Goal: Obtain resource: Download file/media

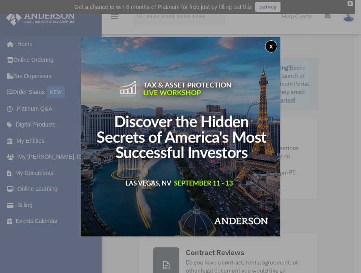
click at [268, 45] on button "x" at bounding box center [271, 46] width 12 height 12
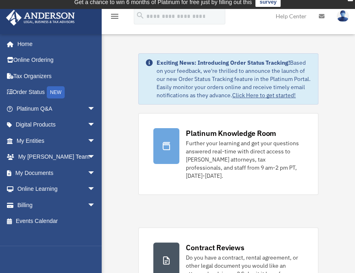
scroll to position [8, 0]
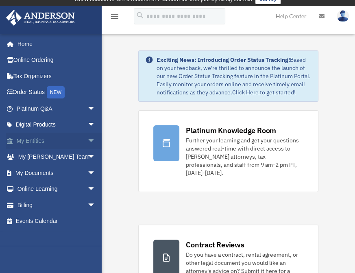
click at [87, 141] on span "arrow_drop_down" at bounding box center [95, 141] width 16 height 17
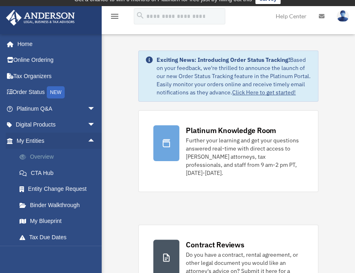
click at [36, 157] on link "Overview" at bounding box center [59, 157] width 96 height 16
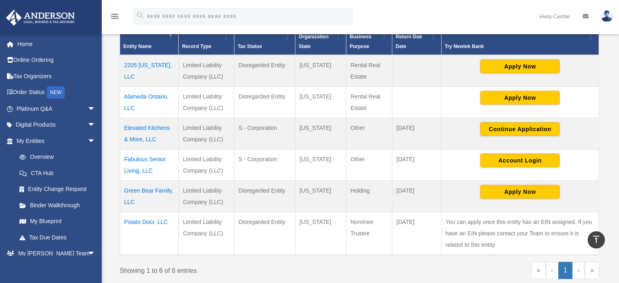
scroll to position [199, 0]
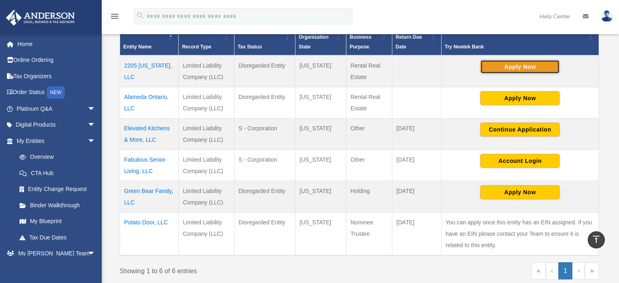
click at [355, 65] on button "Apply Now" at bounding box center [519, 67] width 79 height 14
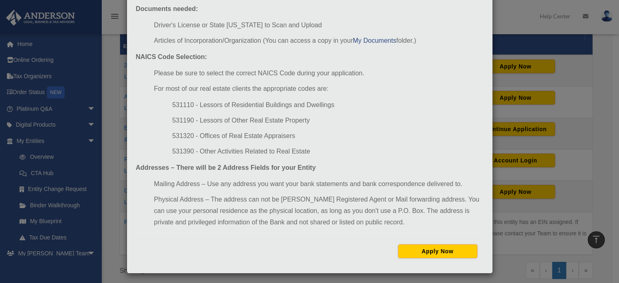
scroll to position [89, 0]
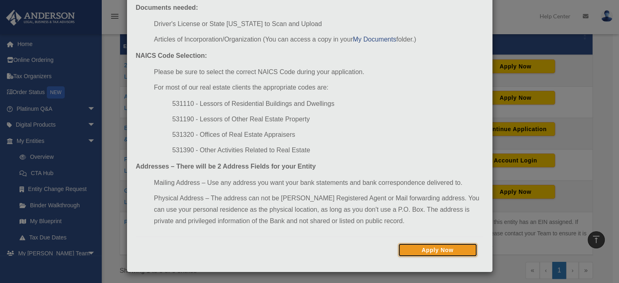
click at [355, 249] on button "Apply Now" at bounding box center [437, 250] width 79 height 14
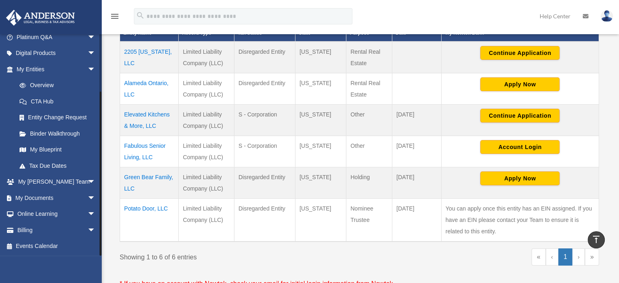
scroll to position [72, 0]
click at [87, 199] on span "arrow_drop_down" at bounding box center [95, 198] width 16 height 17
click at [42, 215] on link "Box" at bounding box center [59, 214] width 96 height 16
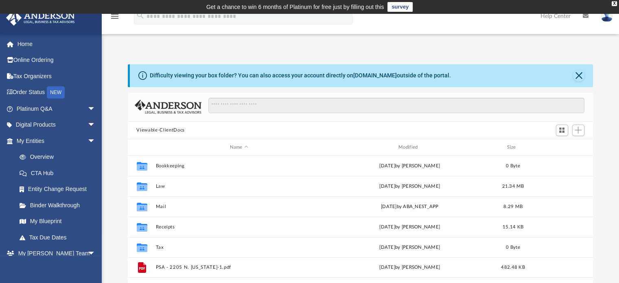
scroll to position [179, 459]
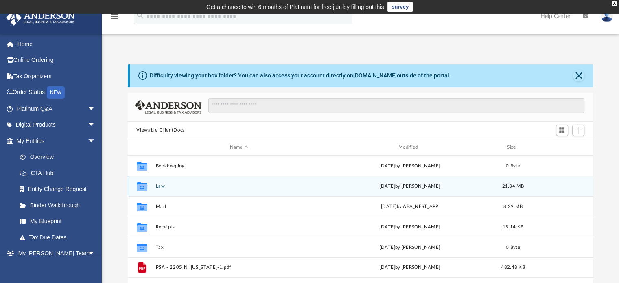
click at [162, 187] on button "Law" at bounding box center [238, 185] width 167 height 5
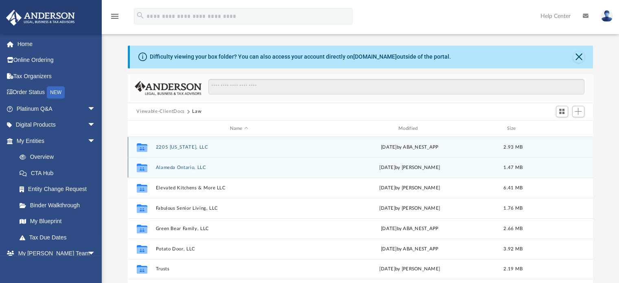
scroll to position [93, 0]
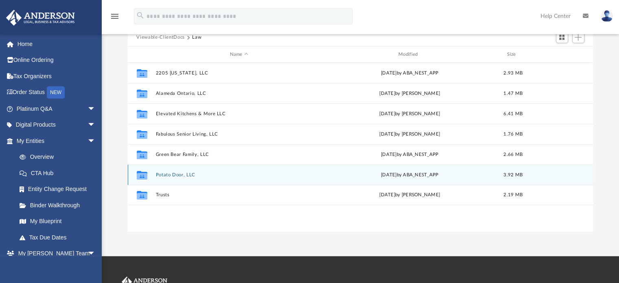
click at [193, 175] on button "Potato Door, LLC" at bounding box center [238, 174] width 167 height 5
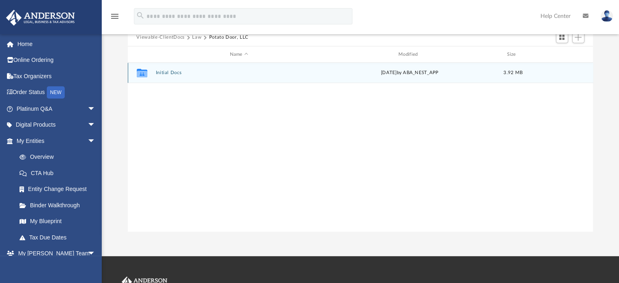
click at [180, 73] on button "Initial Docs" at bounding box center [238, 72] width 167 height 5
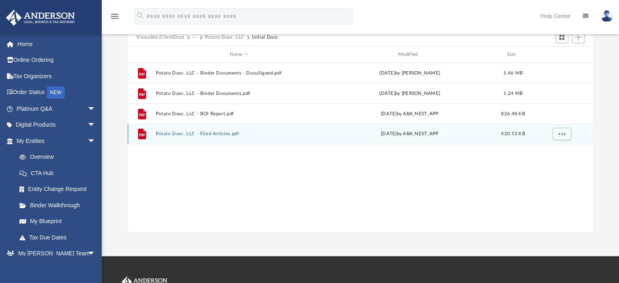
click at [236, 135] on button "Potato Door, LLC - Filed Articles.pdf" at bounding box center [238, 133] width 167 height 5
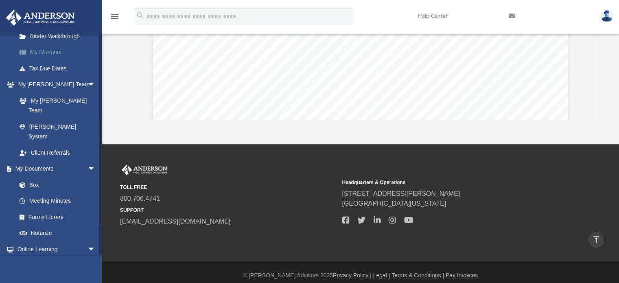
scroll to position [169, 0]
click at [37, 176] on link "Box" at bounding box center [59, 184] width 96 height 16
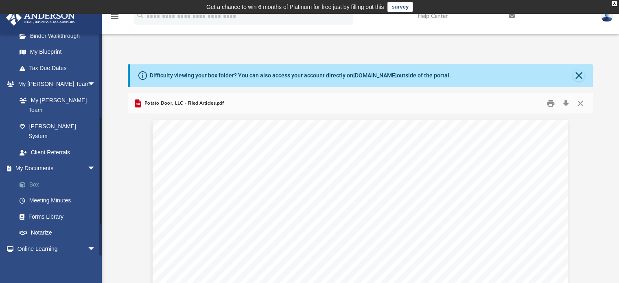
click at [37, 176] on link "Box" at bounding box center [59, 184] width 96 height 16
click at [35, 176] on link "Box" at bounding box center [59, 184] width 96 height 16
click at [51, 192] on link "Meeting Minutes" at bounding box center [59, 200] width 96 height 16
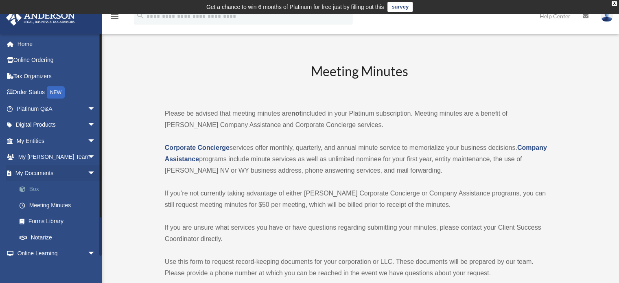
click at [34, 190] on link "Box" at bounding box center [59, 189] width 96 height 16
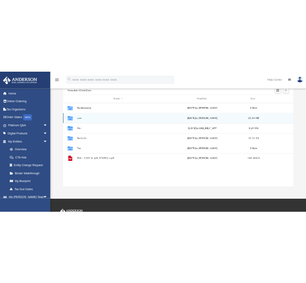
scroll to position [89, 0]
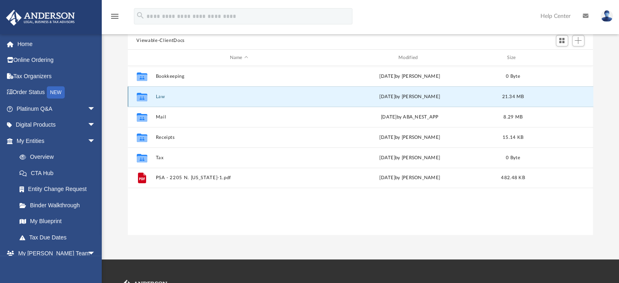
click at [159, 96] on button "Law" at bounding box center [238, 96] width 167 height 5
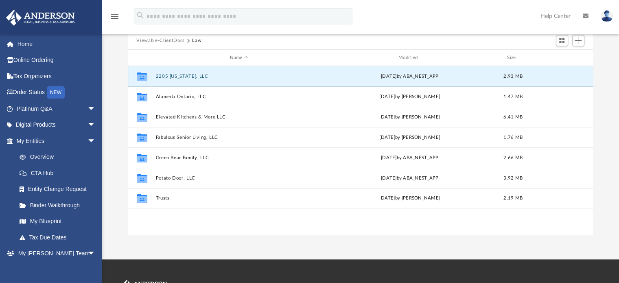
click at [169, 76] on button "2205 [US_STATE], LLC" at bounding box center [238, 76] width 167 height 5
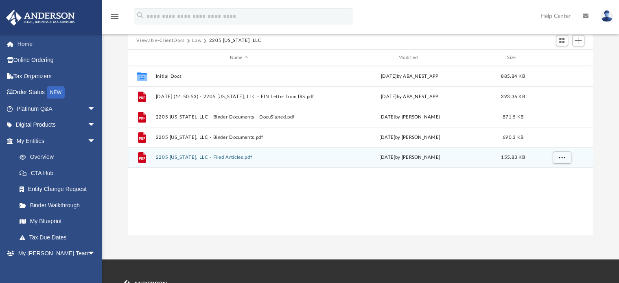
click at [192, 151] on div "File 2205 [US_STATE], LLC - Filed Articles.pdf [DATE] by [PERSON_NAME] 155.83 KB" at bounding box center [360, 157] width 465 height 20
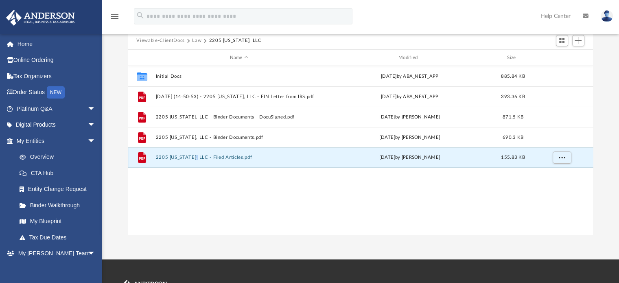
click at [192, 151] on div "File 2205 [US_STATE], LLC - Filed Articles.pdf [DATE] by [PERSON_NAME] 155.83 KB" at bounding box center [360, 157] width 465 height 20
click at [195, 155] on button "2205 [US_STATE], LLC - Filed Articles.pdf" at bounding box center [238, 157] width 167 height 5
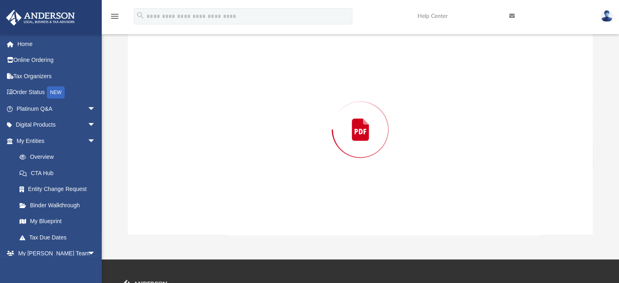
click at [195, 155] on div "Preview" at bounding box center [360, 129] width 465 height 210
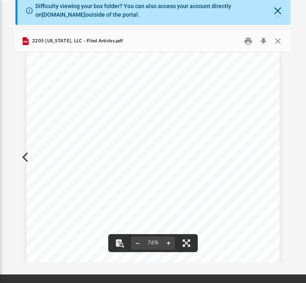
scroll to position [26, 0]
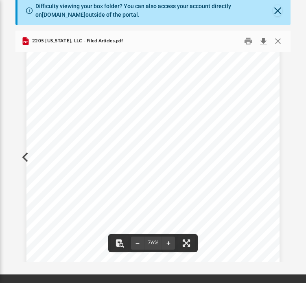
click at [262, 43] on button "Download" at bounding box center [263, 41] width 15 height 13
click at [295, 36] on div "Difficulty viewing your box folder? You can also access your account directly o…" at bounding box center [153, 129] width 306 height 266
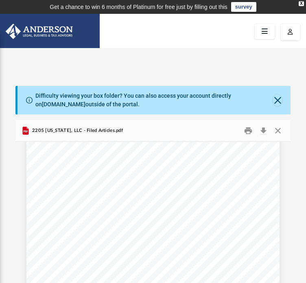
scroll to position [0, 0]
